Goal: Find contact information: Find contact information

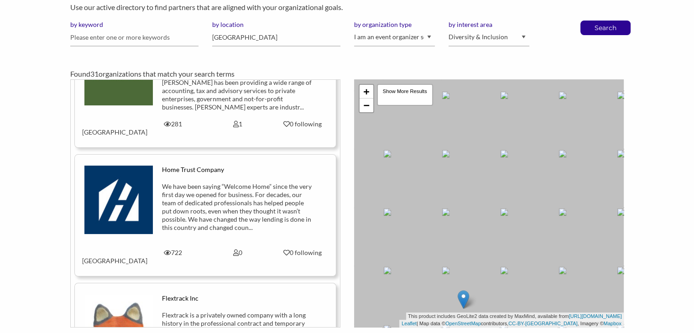
scroll to position [3382, 0]
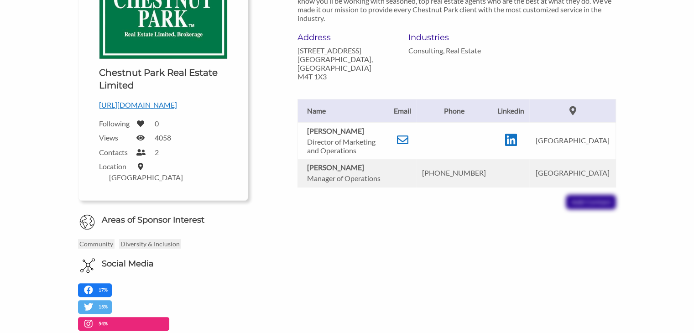
scroll to position [203, 0]
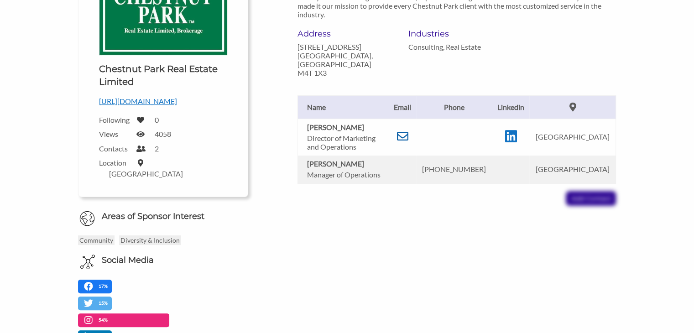
click at [407, 131] on icon at bounding box center [402, 136] width 11 height 11
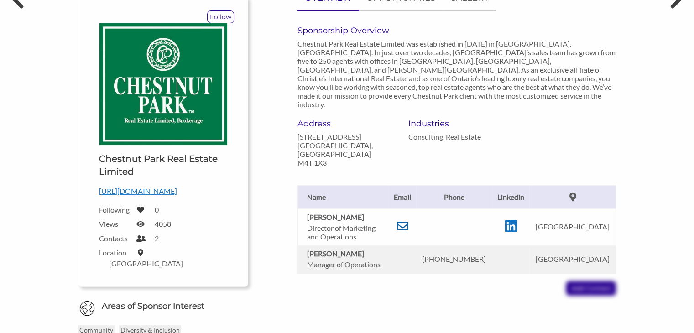
scroll to position [112, 0]
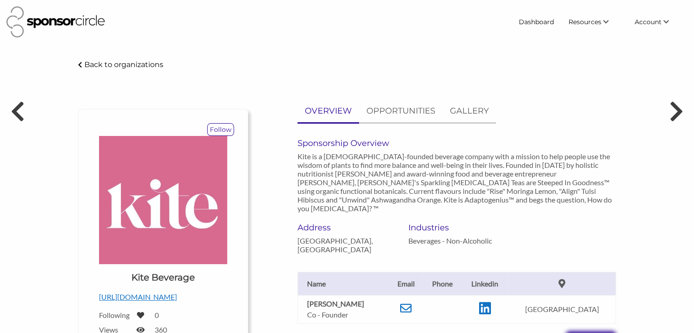
drag, startPoint x: 158, startPoint y: 174, endPoint x: 289, endPoint y: -40, distance: 249.8
click at [289, 0] on html "Dashboard Resources Find New Partners Virtual Coffee Series Sponsorship News Jo…" at bounding box center [347, 166] width 694 height 333
click at [266, 248] on div "OVERVIEW OPPORTUNITIES GALLERY Sponsorship Overview Kite is a female-founded be…" at bounding box center [439, 223] width 368 height 246
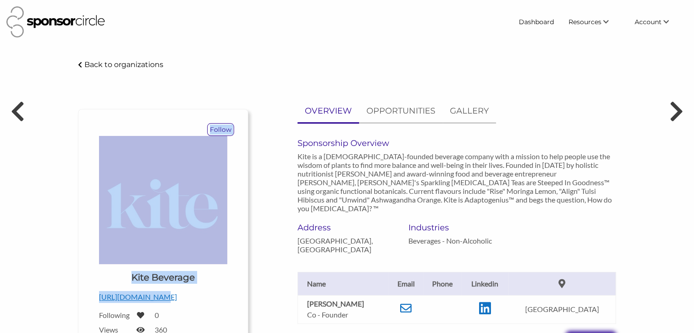
drag, startPoint x: 147, startPoint y: 296, endPoint x: 236, endPoint y: 271, distance: 92.6
click at [236, 271] on div "Follow Upload a logo for your organization Choose Kite Beverage https://drinkki…" at bounding box center [163, 251] width 170 height 284
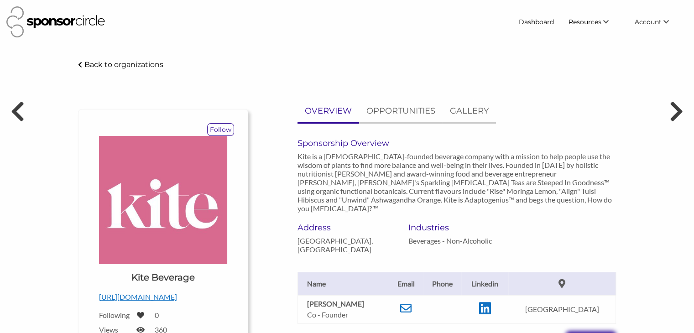
click at [236, 271] on div "Follow Upload a logo for your organization Choose Kite Beverage https://drinkki…" at bounding box center [163, 251] width 170 height 284
click at [159, 296] on p "https://drinkkite.com/" at bounding box center [163, 297] width 128 height 12
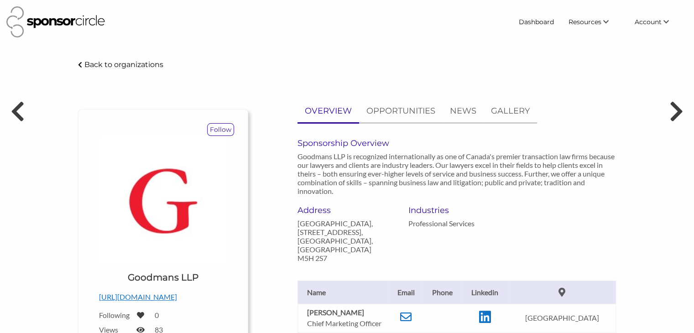
scroll to position [110, 0]
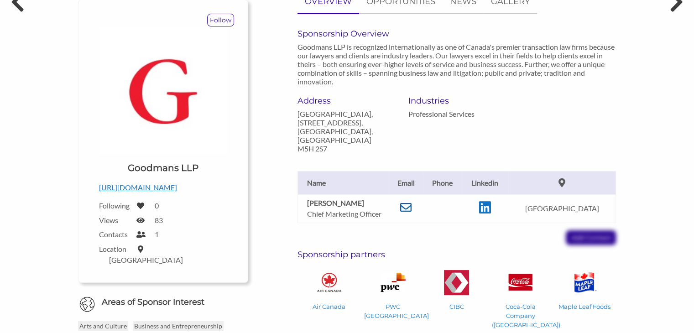
click at [412, 202] on icon at bounding box center [405, 207] width 11 height 11
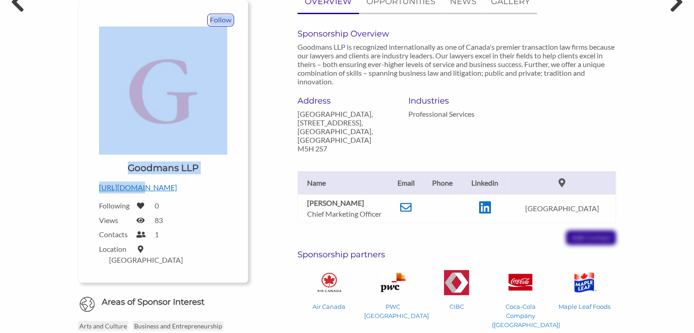
scroll to position [0, 0]
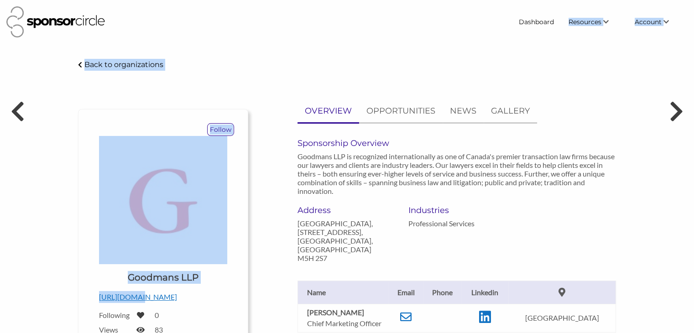
drag, startPoint x: 137, startPoint y: 191, endPoint x: 553, endPoint y: -36, distance: 474.4
click at [553, 0] on html "Dashboard Resources Find New Partners Virtual Coffee Series Sponsorship News Jo…" at bounding box center [347, 166] width 694 height 333
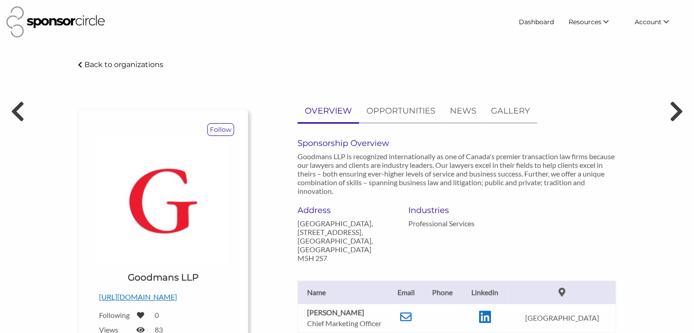
click at [163, 302] on p "[URL][DOMAIN_NAME]" at bounding box center [163, 297] width 128 height 12
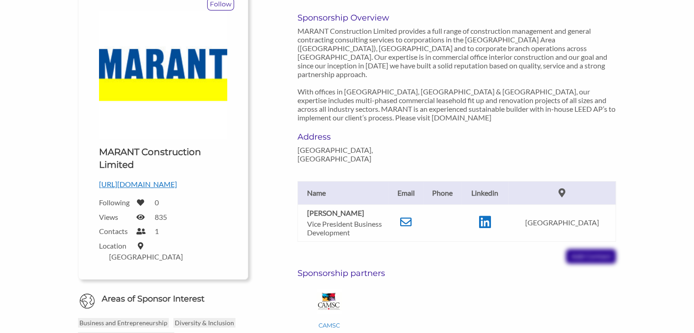
scroll to position [126, 0]
click at [142, 183] on p "http://www.marant.ca" at bounding box center [163, 184] width 128 height 12
click at [410, 216] on icon at bounding box center [405, 221] width 11 height 11
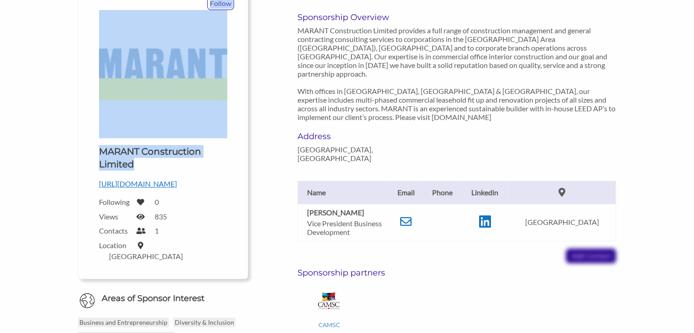
drag, startPoint x: 153, startPoint y: 168, endPoint x: 89, endPoint y: 141, distance: 69.5
click at [89, 141] on div "Follow Upload a logo for your organization Choose MARANT Construction Limited h…" at bounding box center [163, 131] width 170 height 296
click at [148, 156] on h1 "MARANT Construction Limited" at bounding box center [163, 158] width 128 height 26
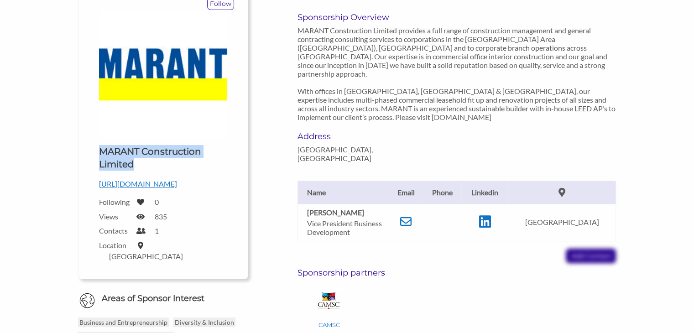
drag, startPoint x: 153, startPoint y: 160, endPoint x: 93, endPoint y: 147, distance: 60.7
click at [93, 147] on div "Upload a logo for your organization Choose MARANT Construction Limited http://w…" at bounding box center [163, 137] width 142 height 255
copy h1 "MARANT Construction Limited"
drag, startPoint x: 373, startPoint y: 192, endPoint x: 294, endPoint y: 194, distance: 79.0
click at [294, 194] on div "Jennifer Vopni Vice President Business Development Email jennifer@marant.ca Lin…" at bounding box center [457, 213] width 333 height 101
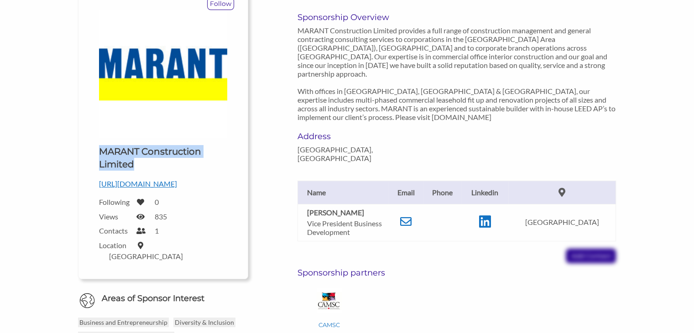
click at [294, 194] on div "Jennifer Vopni Vice President Business Development Email jennifer@marant.ca Lin…" at bounding box center [457, 213] width 333 height 101
drag, startPoint x: 374, startPoint y: 192, endPoint x: 305, endPoint y: 196, distance: 69.6
click at [305, 204] on td "Jennifer Vopni Vice President Business Development" at bounding box center [343, 222] width 91 height 37
copy b "Jennifer Vopni"
